Goal: Transaction & Acquisition: Purchase product/service

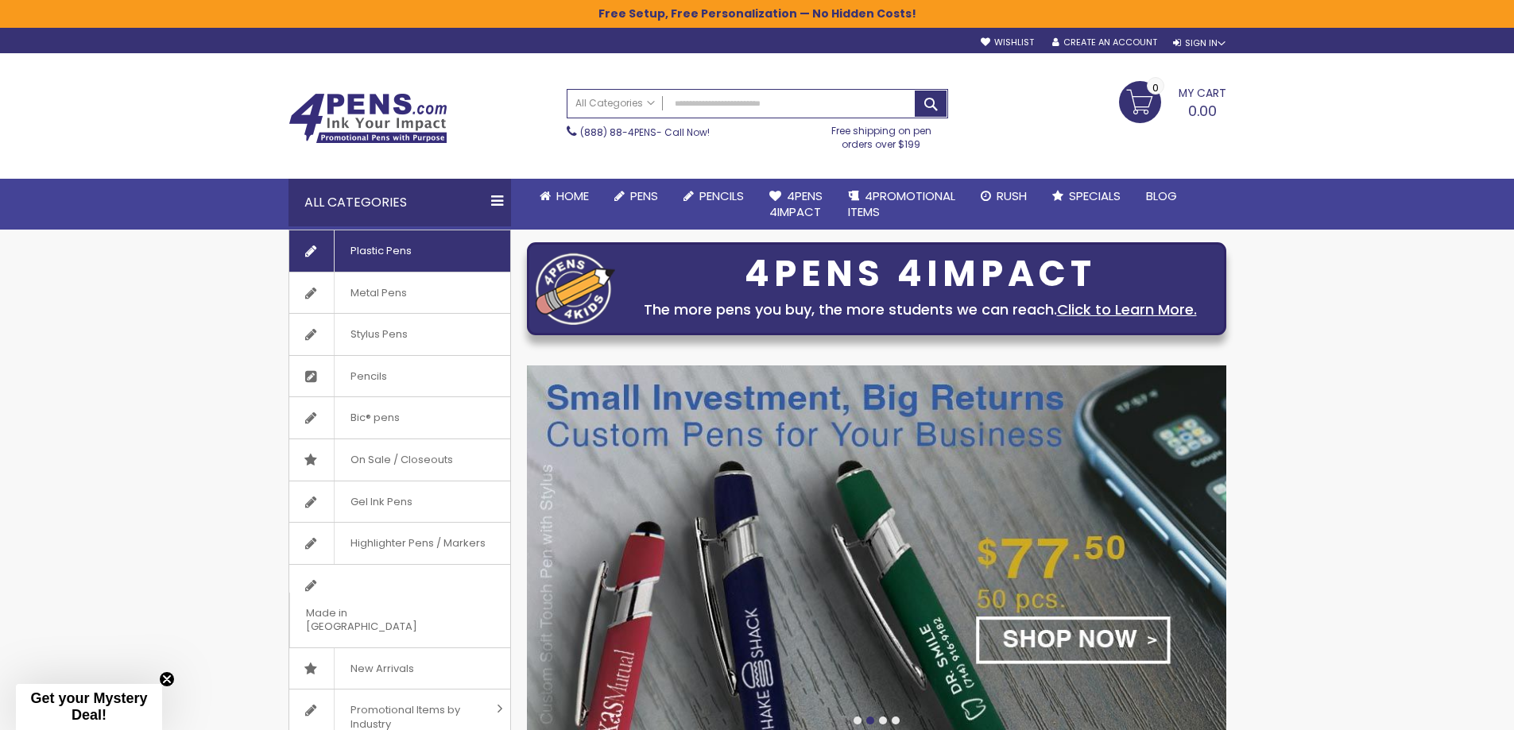
click at [373, 256] on span "Plastic Pens" at bounding box center [381, 250] width 94 height 41
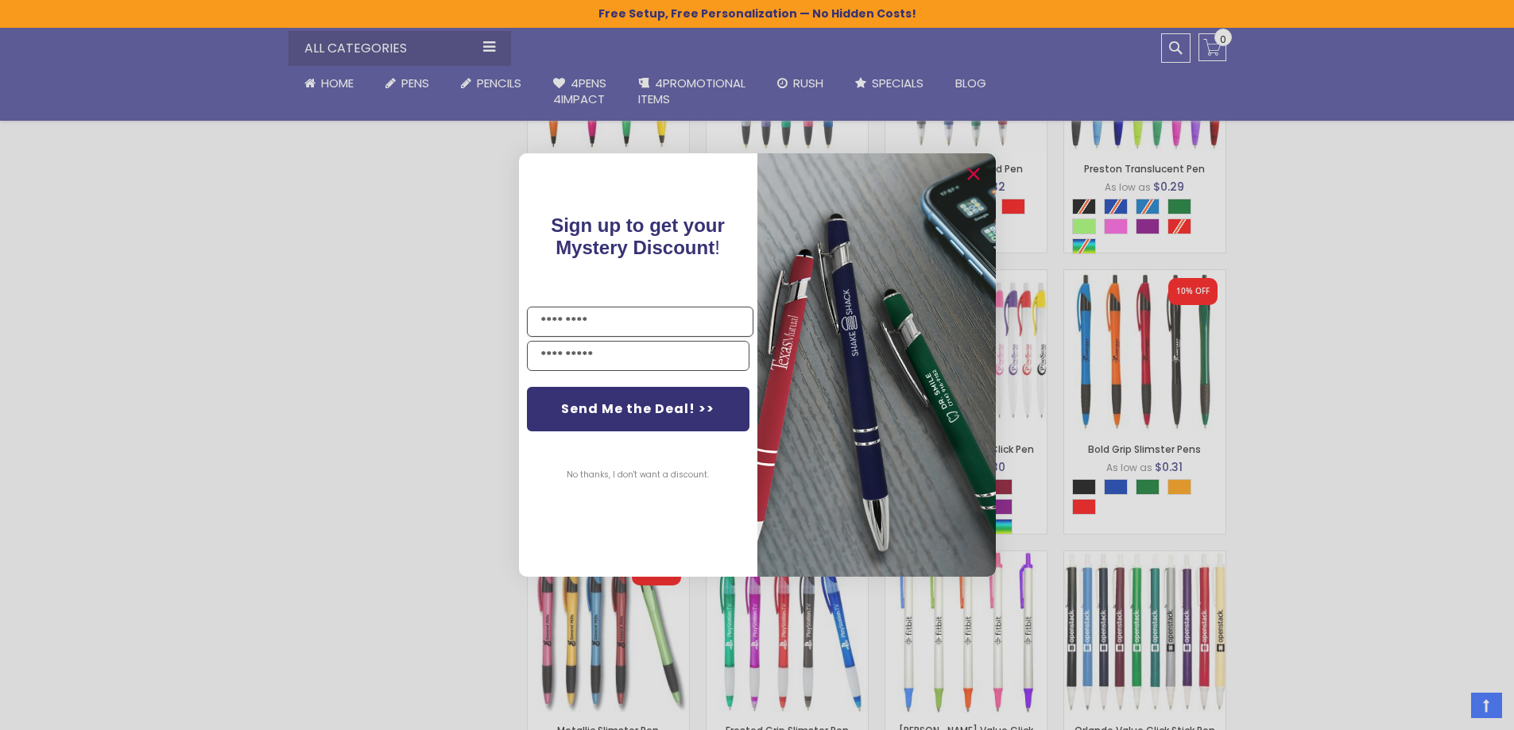
scroll to position [1112, 0]
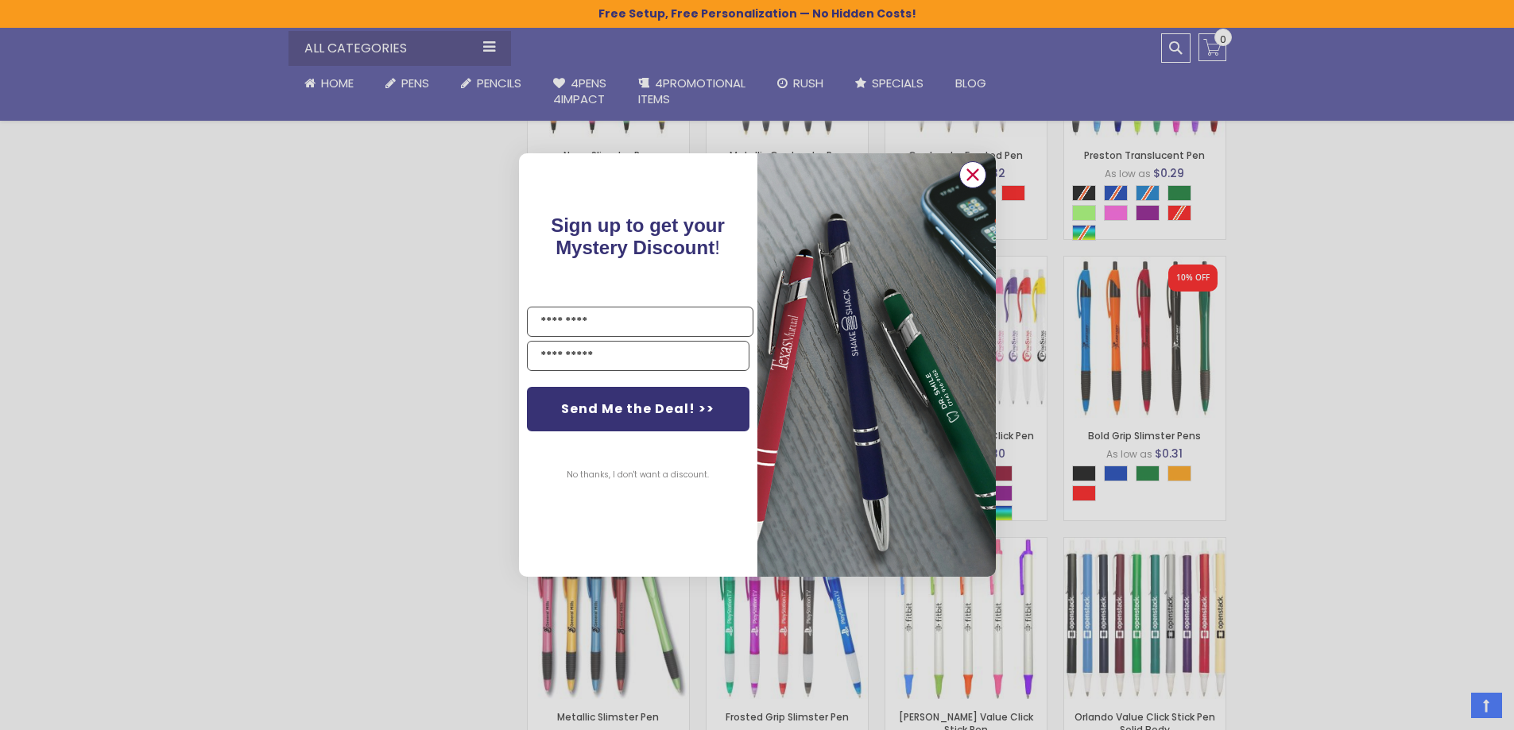
click at [977, 168] on circle "Close dialog" at bounding box center [972, 175] width 24 height 24
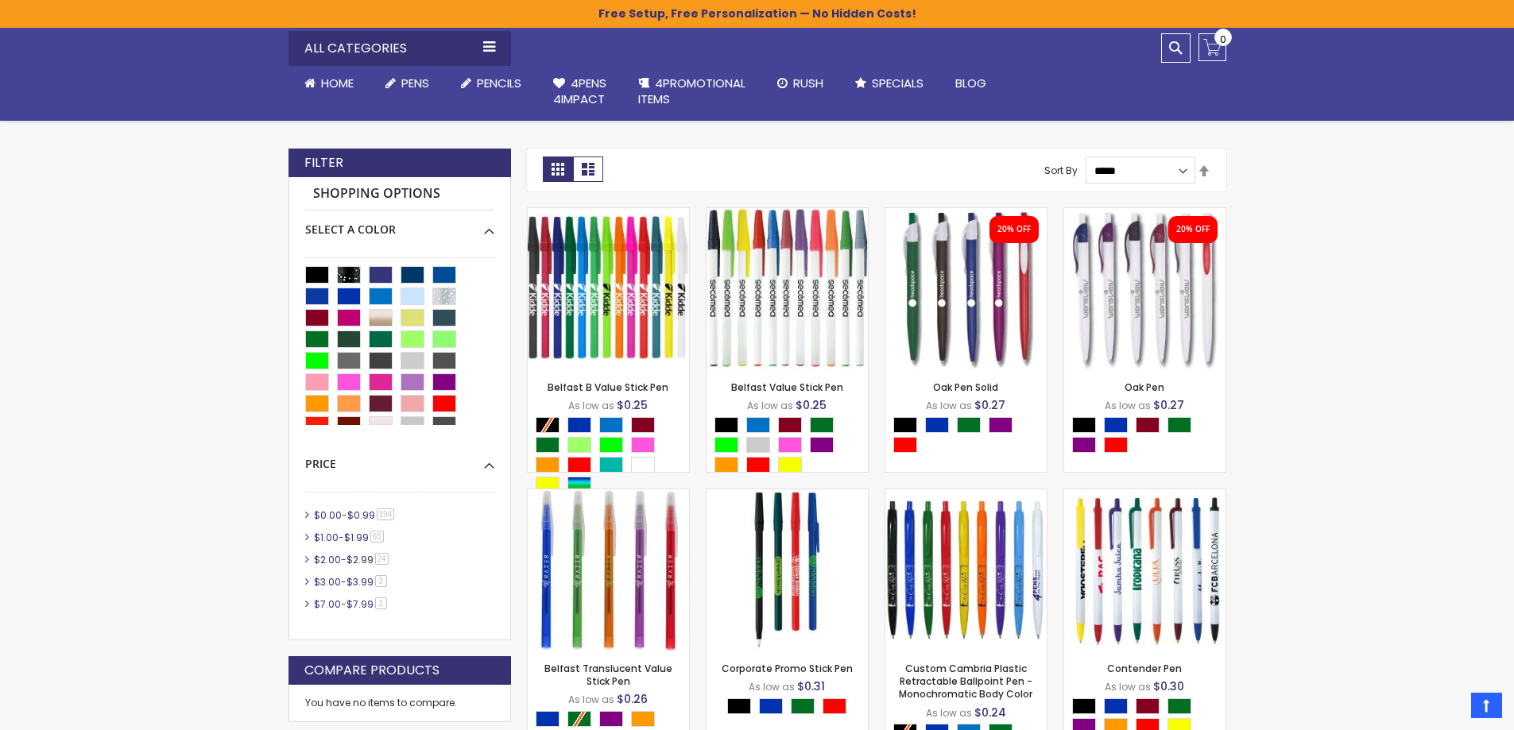
scroll to position [0, 0]
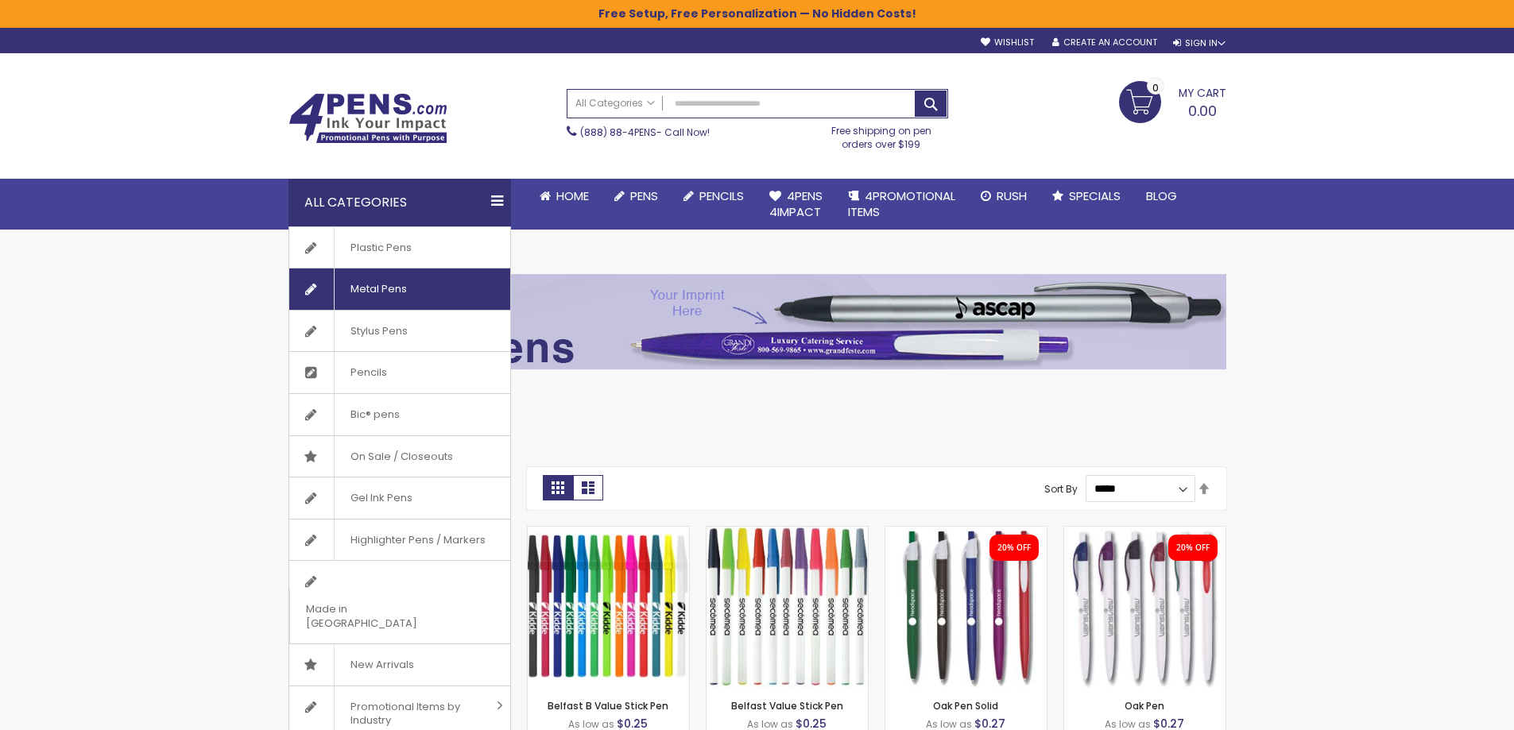
click at [366, 289] on span "Metal Pens" at bounding box center [378, 289] width 89 height 41
